Goal: Transaction & Acquisition: Purchase product/service

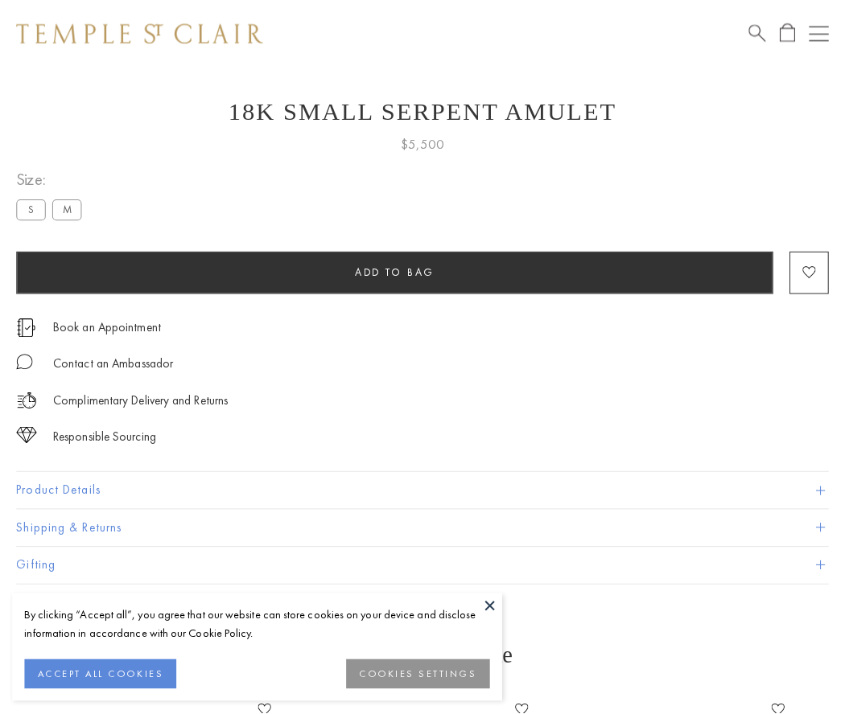
scroll to position [64, 0]
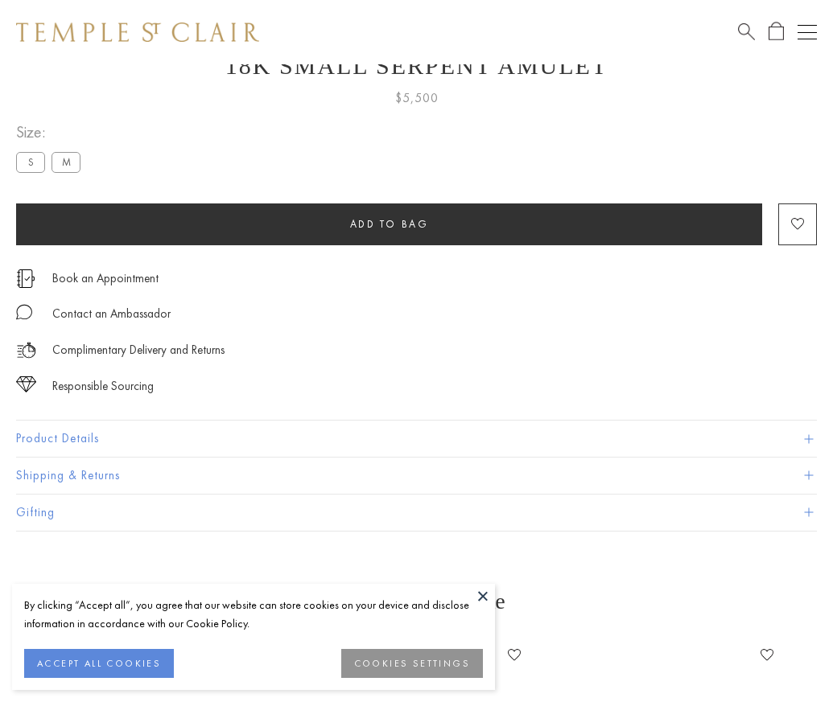
click at [389, 224] on span "Add to bag" at bounding box center [389, 224] width 79 height 14
